Goal: Task Accomplishment & Management: Use online tool/utility

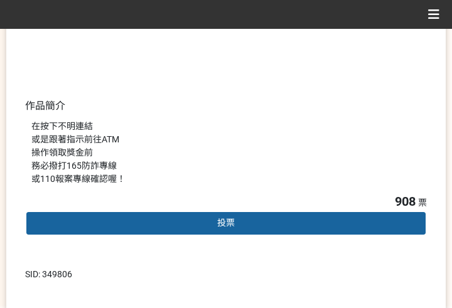
scroll to position [314, 0]
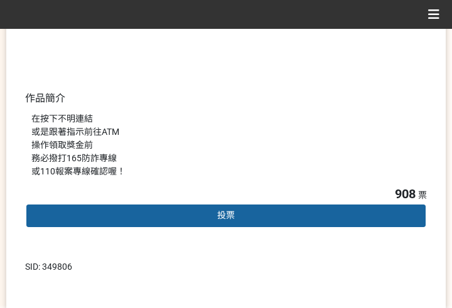
click at [228, 215] on span "投票" at bounding box center [226, 215] width 18 height 10
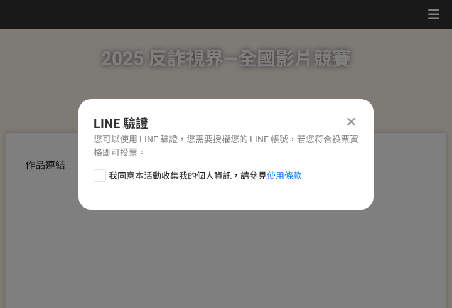
scroll to position [0, 0]
drag, startPoint x: 215, startPoint y: 176, endPoint x: 230, endPoint y: 186, distance: 17.6
click at [215, 176] on span "我同意本活動收集我的個人資訊，請參見 使用條款" at bounding box center [205, 175] width 193 height 13
click at [102, 176] on input "我同意本活動收集我的個人資訊，請參見 使用條款" at bounding box center [98, 175] width 8 height 8
checkbox input "false"
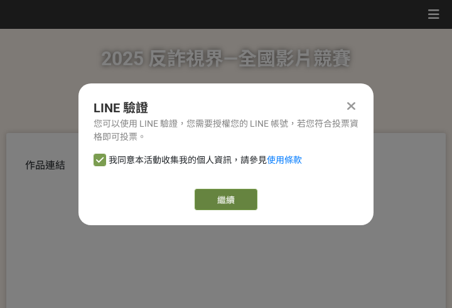
click at [243, 198] on link "繼續" at bounding box center [225, 199] width 63 height 21
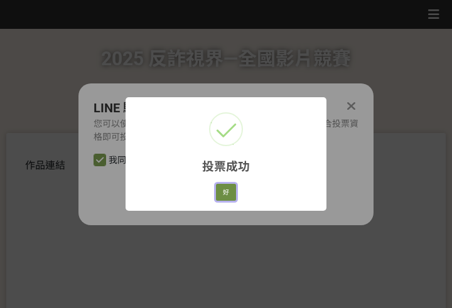
drag, startPoint x: 221, startPoint y: 188, endPoint x: 6, endPoint y: 104, distance: 230.4
click at [221, 189] on button "好" at bounding box center [226, 193] width 20 height 18
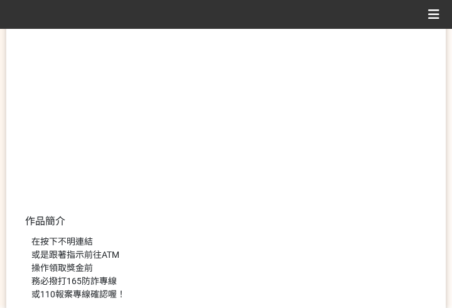
scroll to position [240, 0]
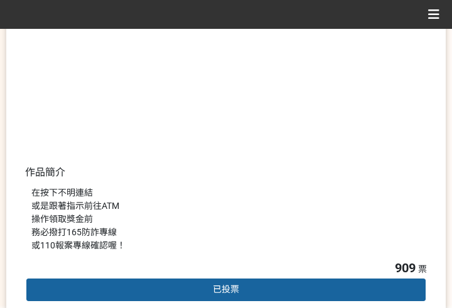
drag, startPoint x: 312, startPoint y: 174, endPoint x: 352, endPoint y: 158, distance: 42.5
click at [312, 174] on div "作品連結 作品簡介 在按下不明連結 或是跟著指示前往ATM 操作領取獎金前 務必撥打165防詐專線 或110報案專線確認喔！" at bounding box center [226, 88] width 402 height 340
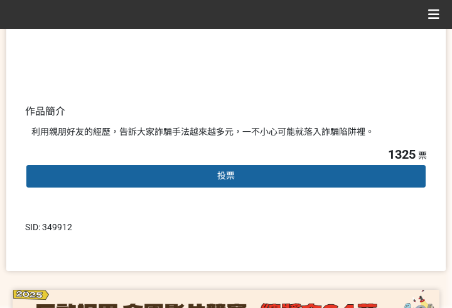
scroll to position [314, 0]
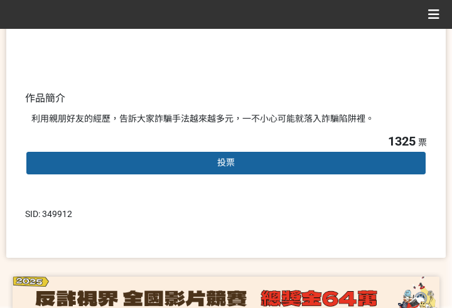
click at [265, 159] on div "投票" at bounding box center [226, 163] width 402 height 25
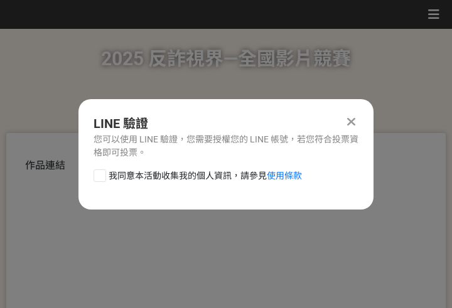
scroll to position [0, 0]
click at [196, 175] on span "我同意本活動收集我的個人資訊，請參見 使用條款" at bounding box center [205, 175] width 193 height 13
click at [102, 175] on input "我同意本活動收集我的個人資訊，請參見 使用條款" at bounding box center [98, 175] width 8 height 8
checkbox input "false"
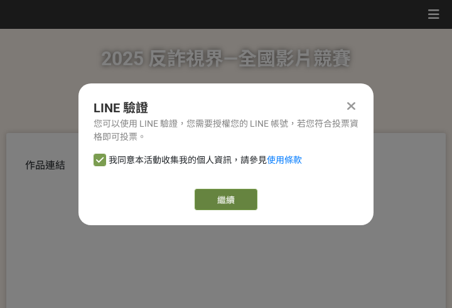
click at [238, 193] on link "繼續" at bounding box center [225, 199] width 63 height 21
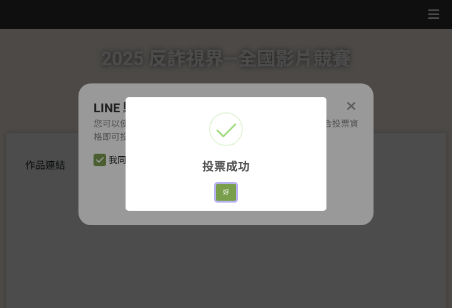
drag, startPoint x: 232, startPoint y: 193, endPoint x: 211, endPoint y: 191, distance: 21.4
click at [232, 193] on button "好" at bounding box center [226, 193] width 20 height 18
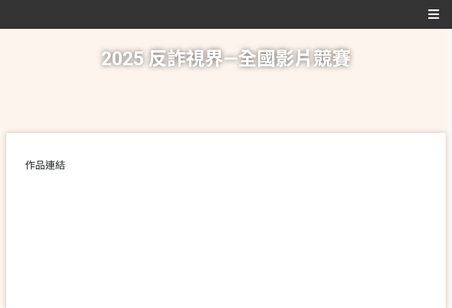
scroll to position [240, 0]
